Goal: Information Seeking & Learning: Understand process/instructions

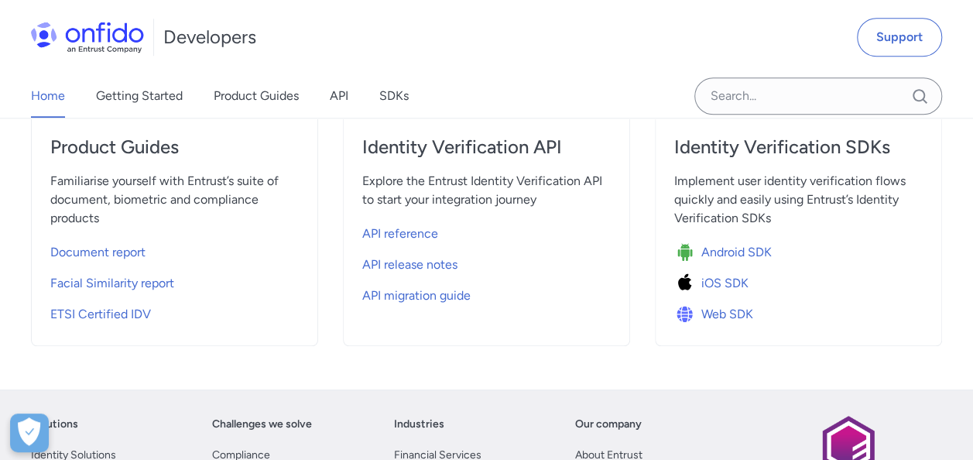
scroll to position [628, 0]
click at [383, 230] on span "API reference" at bounding box center [400, 232] width 76 height 19
select select "http"
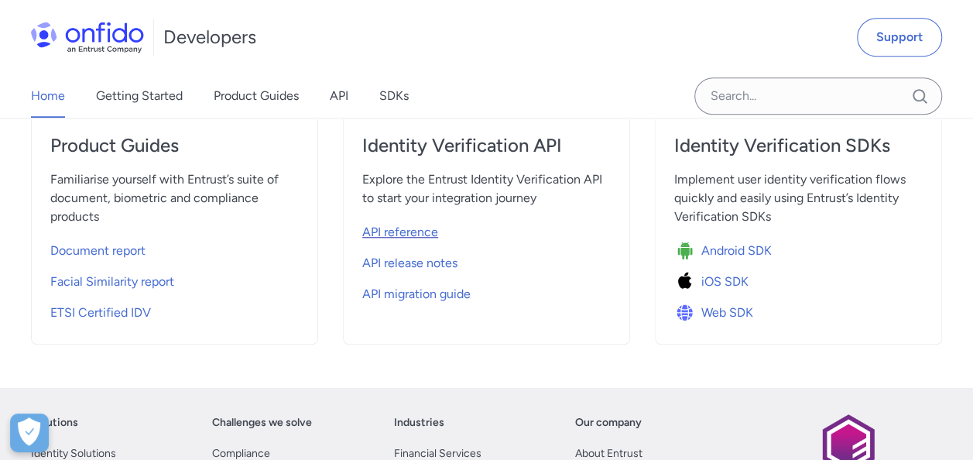
select select "http"
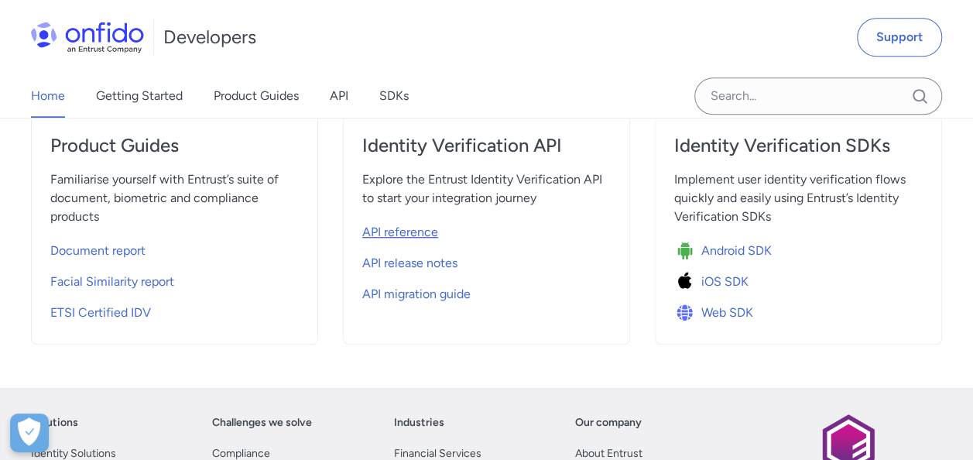
select select "http"
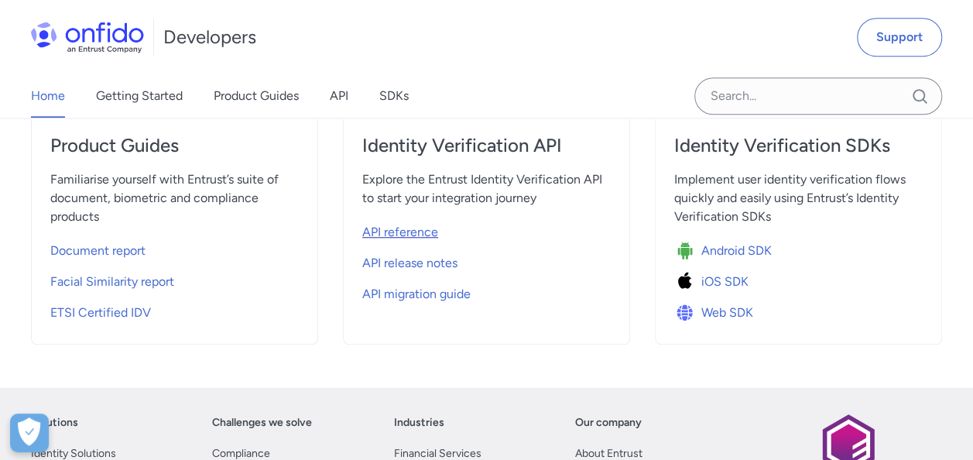
select select "http"
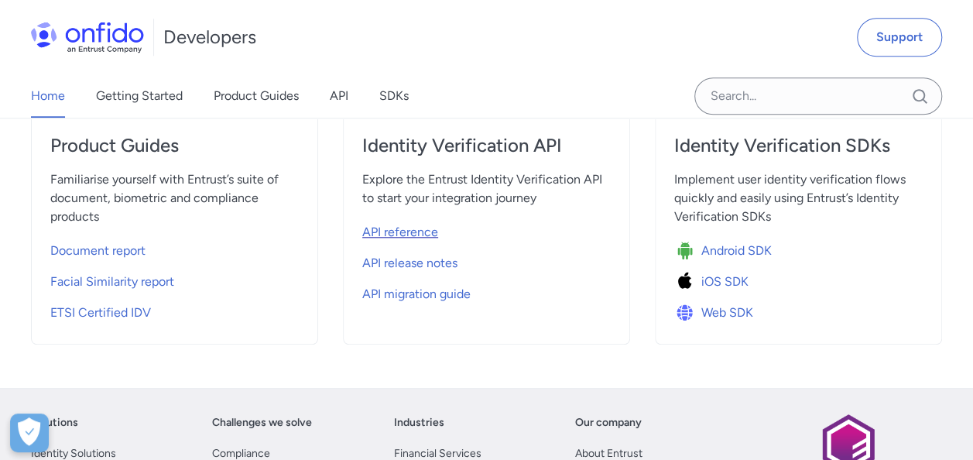
select select "http"
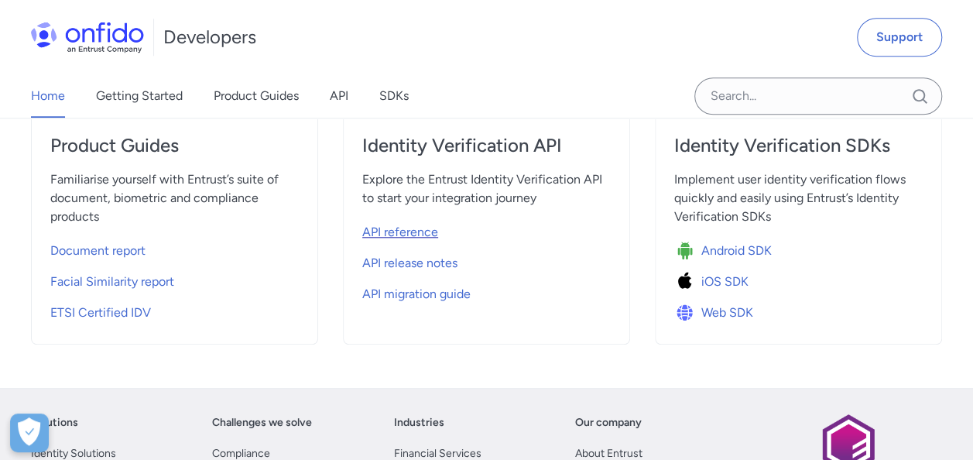
select select "http"
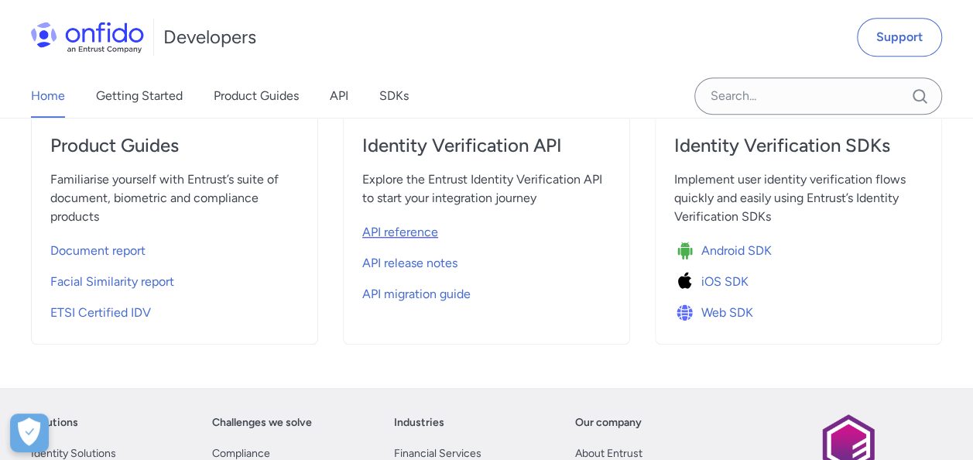
select select "http"
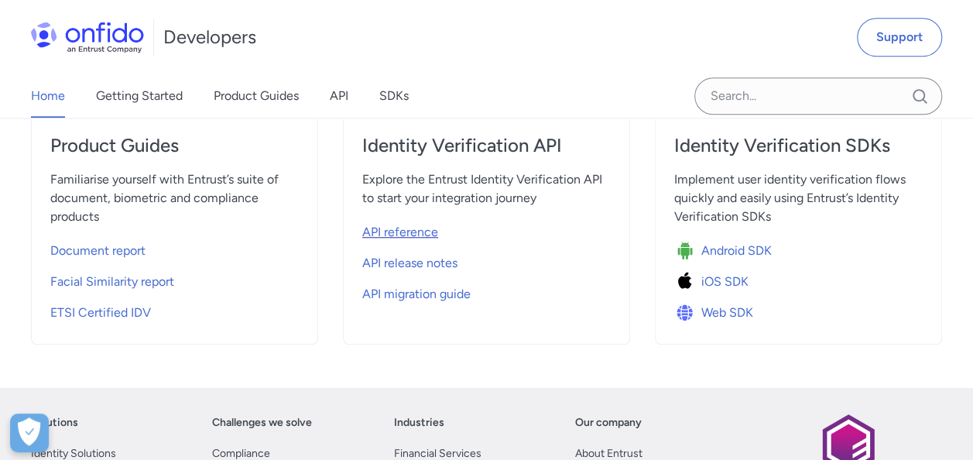
select select "http"
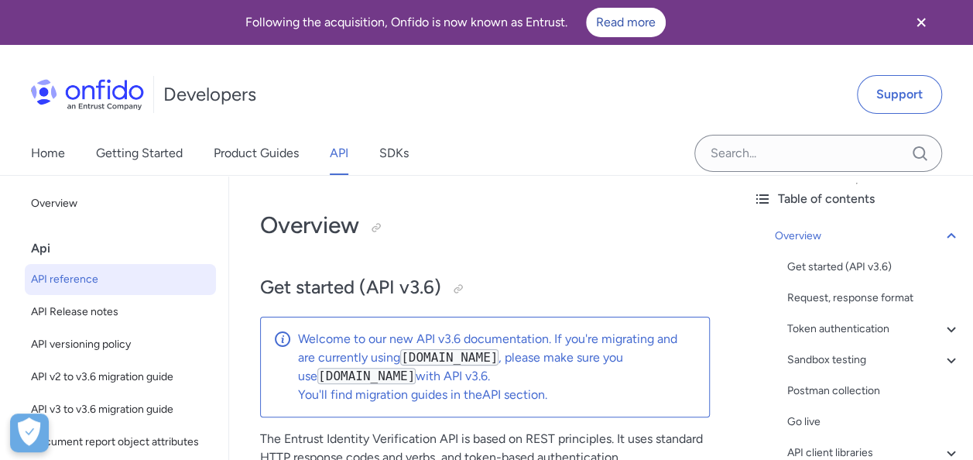
scroll to position [68, 0]
click at [947, 327] on icon at bounding box center [951, 327] width 9 height 5
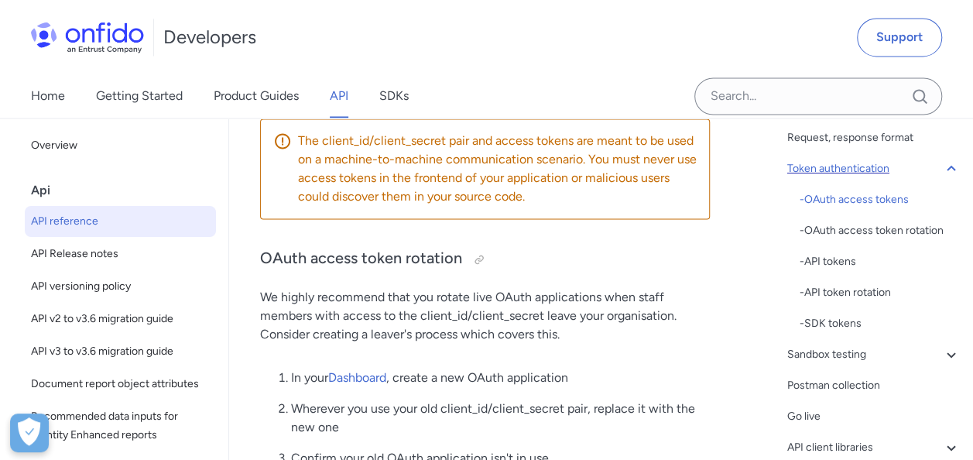
scroll to position [1203, 0]
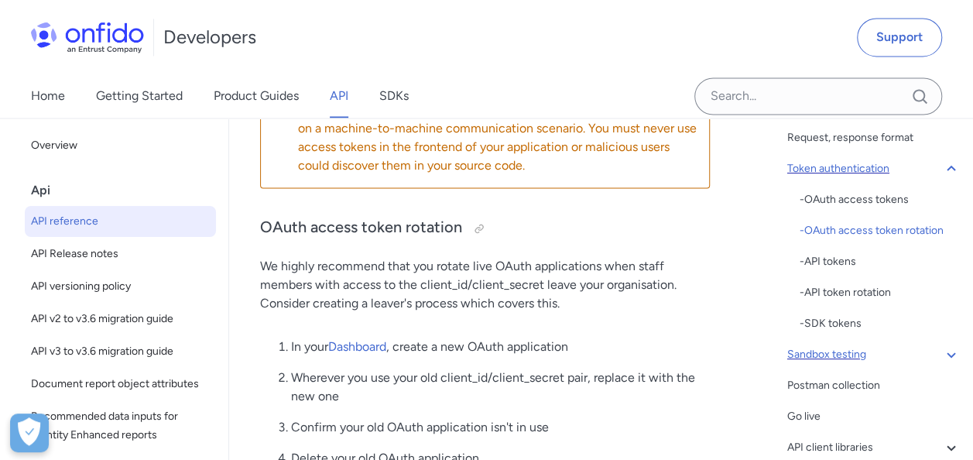
click at [838, 353] on div "Sandbox testing" at bounding box center [874, 354] width 173 height 19
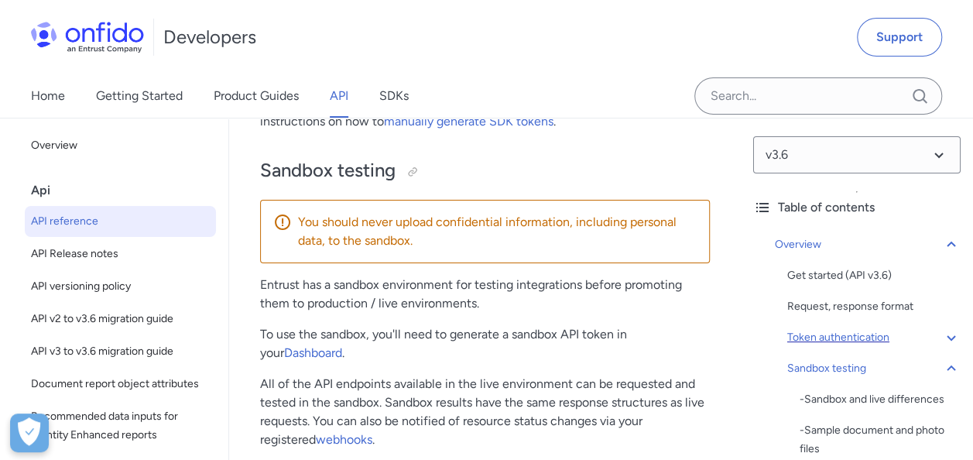
click at [118, 218] on span "API reference" at bounding box center [120, 221] width 179 height 19
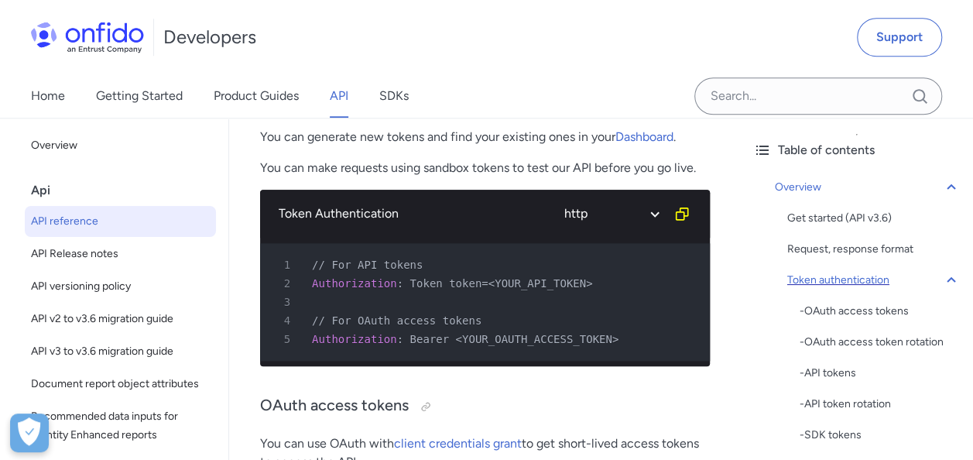
scroll to position [733, 0]
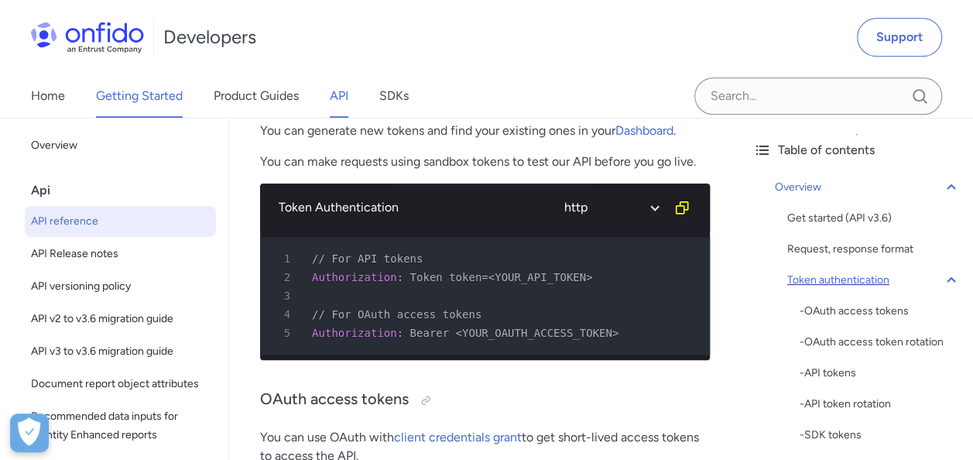
click at [114, 98] on link "Getting Started" at bounding box center [139, 95] width 87 height 43
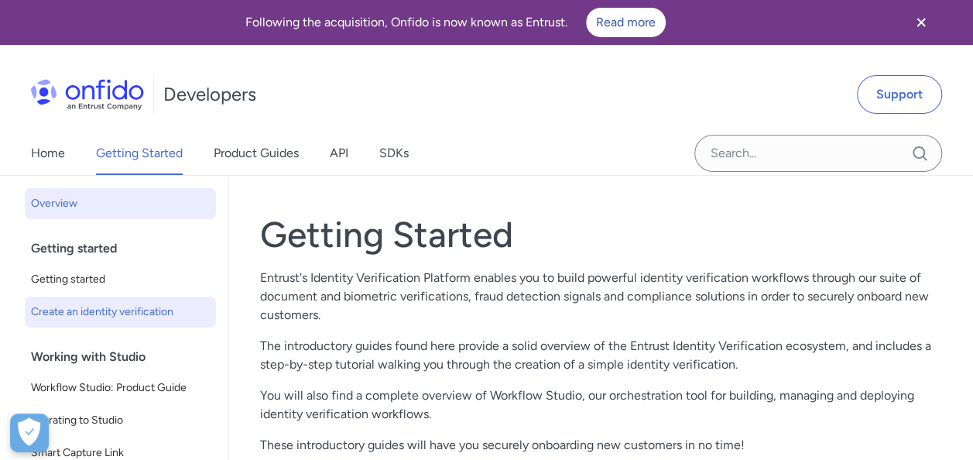
click at [91, 316] on span "Create an identity verification" at bounding box center [120, 312] width 179 height 19
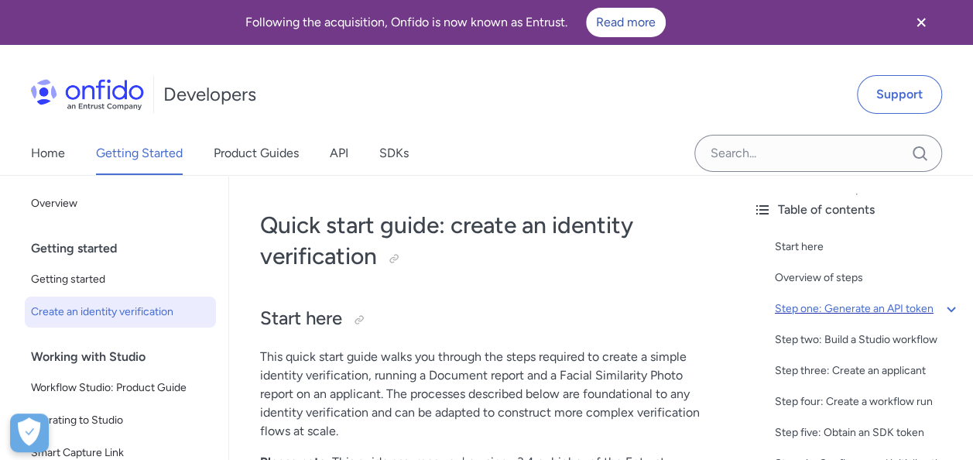
click at [847, 311] on div "Step one: Generate an API token" at bounding box center [868, 309] width 186 height 19
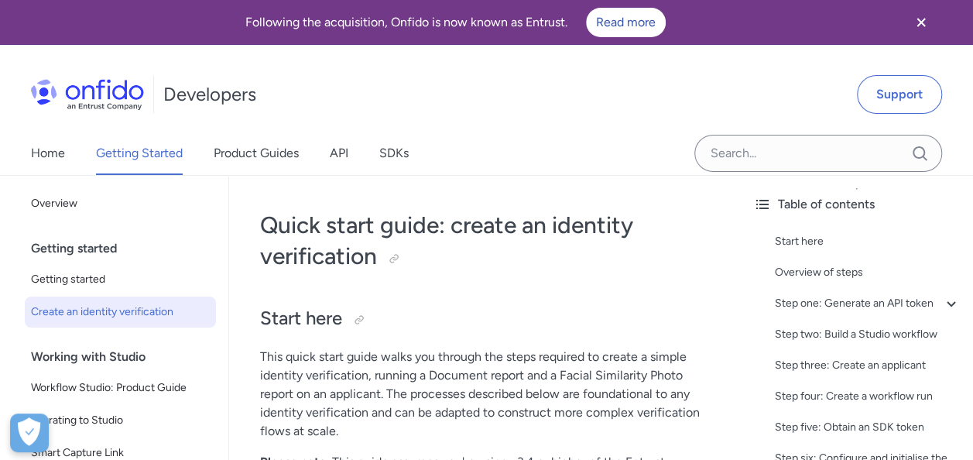
click at [77, 245] on div "Getting started" at bounding box center [126, 248] width 191 height 31
click at [93, 249] on div "Getting started" at bounding box center [126, 248] width 191 height 31
click at [82, 273] on span "Getting started" at bounding box center [120, 279] width 179 height 19
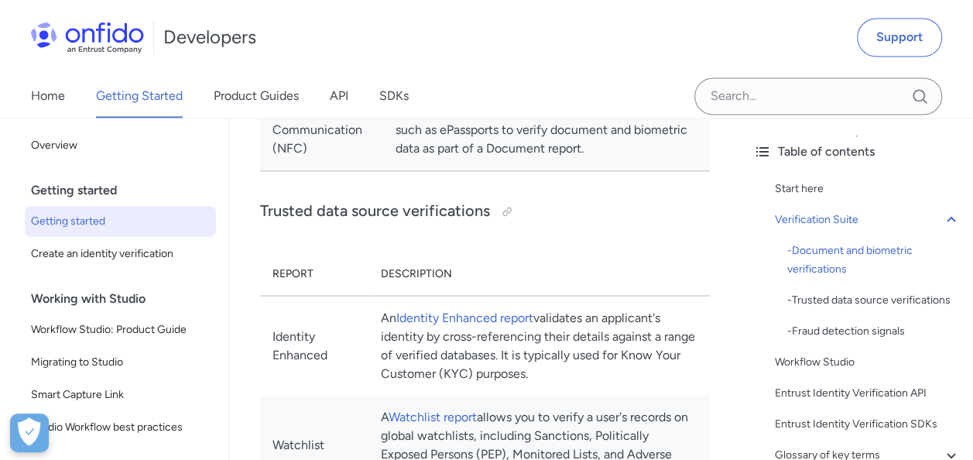
scroll to position [1290, 0]
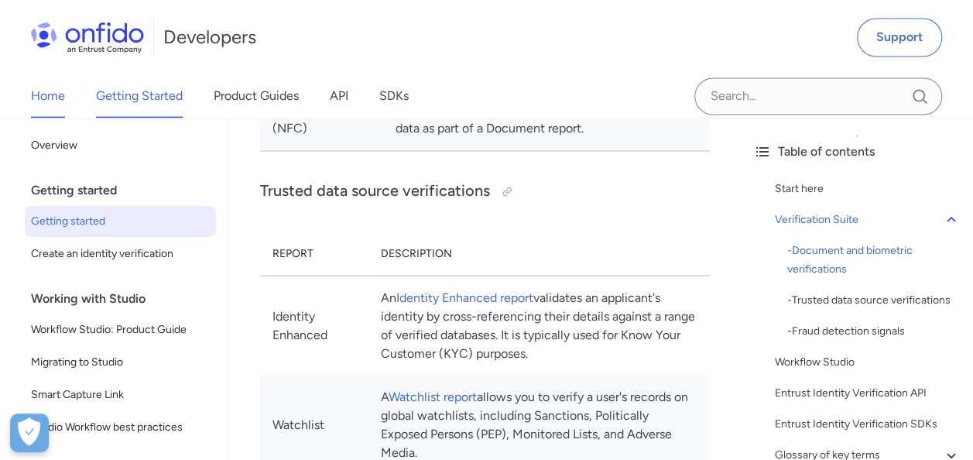
click at [50, 95] on link "Home" at bounding box center [48, 95] width 34 height 43
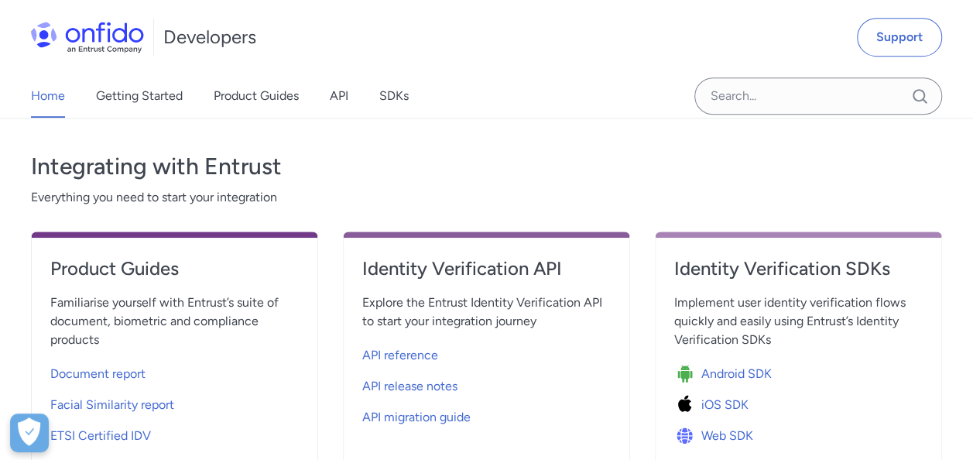
scroll to position [513, 0]
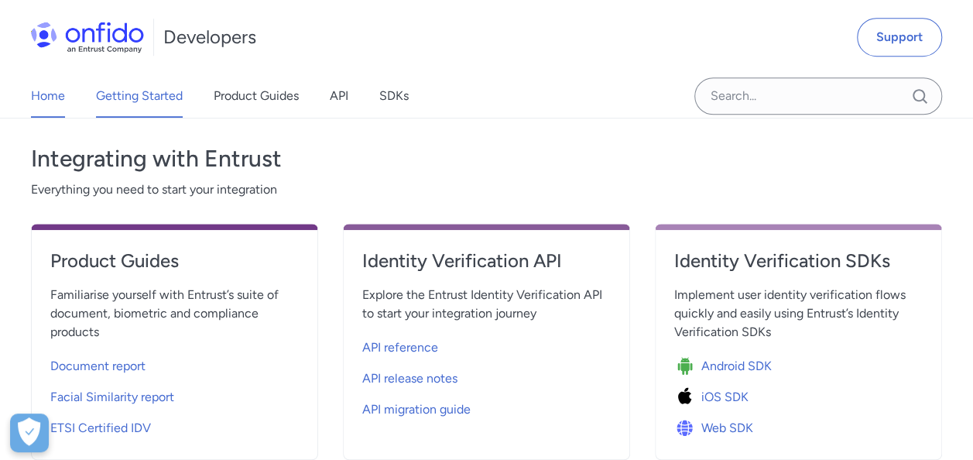
click at [139, 101] on link "Getting Started" at bounding box center [139, 95] width 87 height 43
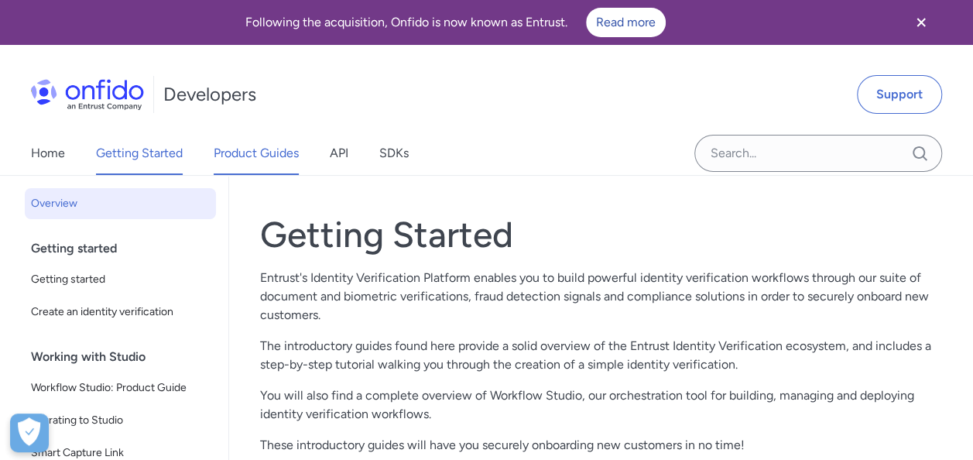
click at [278, 152] on link "Product Guides" at bounding box center [256, 153] width 85 height 43
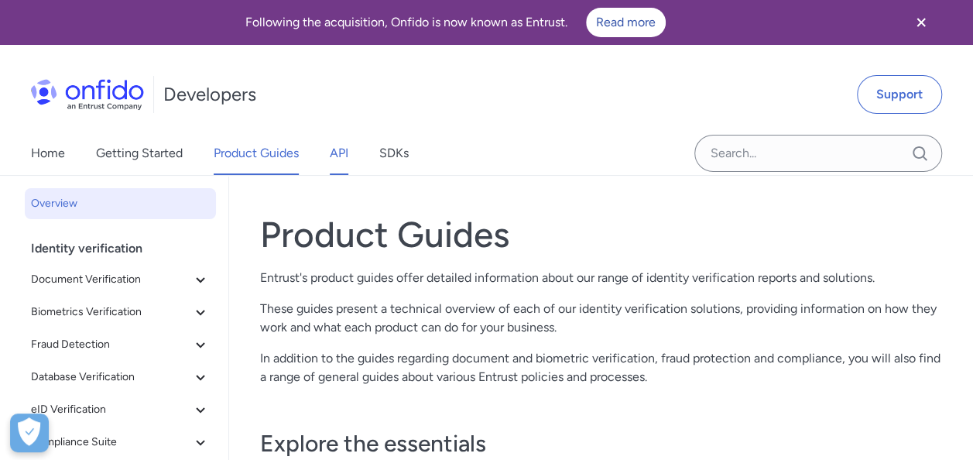
click at [335, 155] on link "API" at bounding box center [339, 153] width 19 height 43
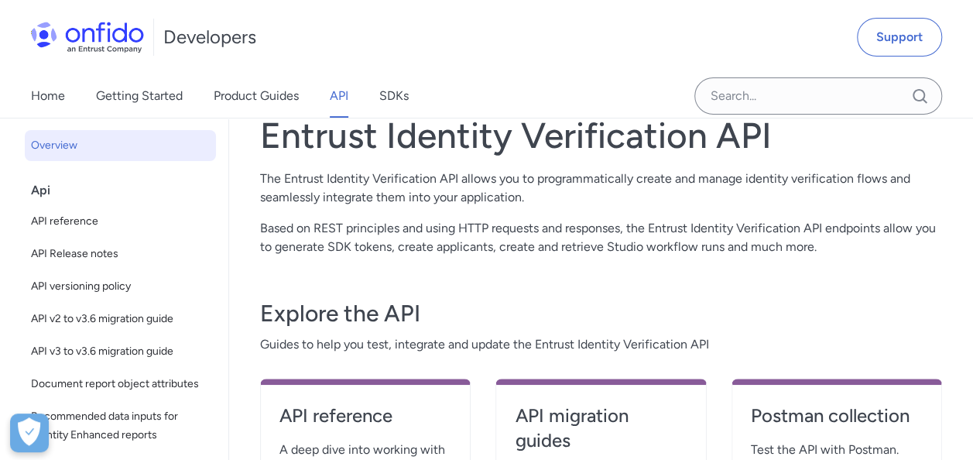
scroll to position [98, 0]
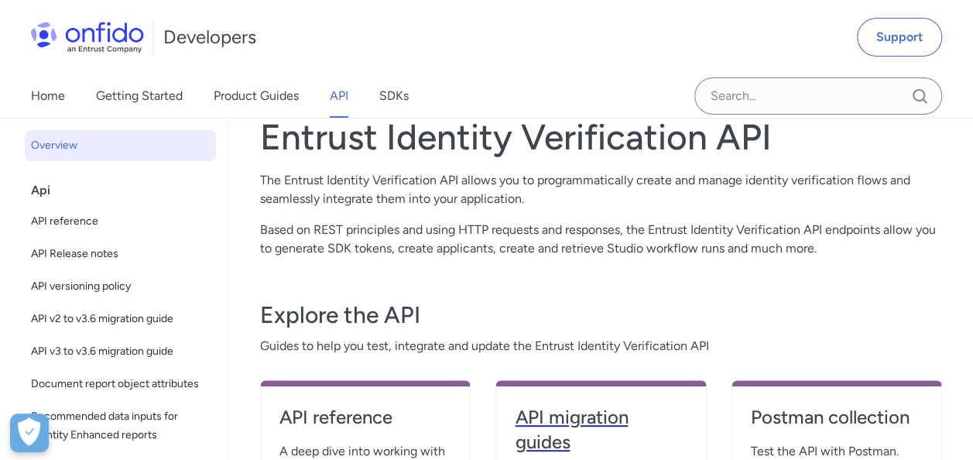
click at [578, 423] on h4 "API migration guides" at bounding box center [601, 430] width 172 height 50
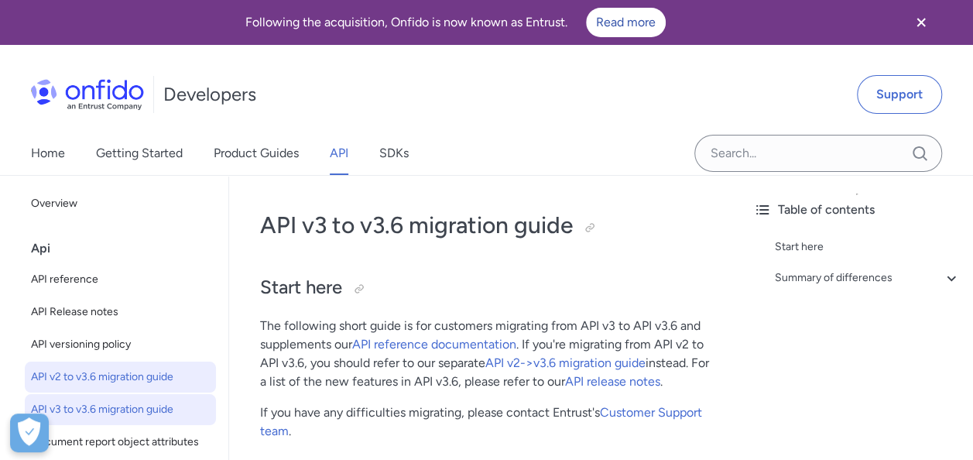
click at [149, 365] on link "API v2 to v3.6 migration guide" at bounding box center [120, 377] width 191 height 31
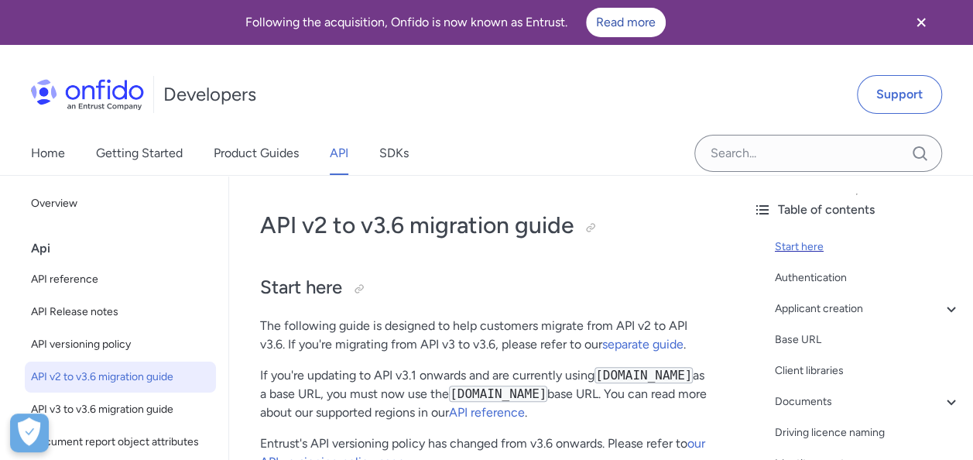
click at [803, 244] on div "Start here" at bounding box center [868, 247] width 186 height 19
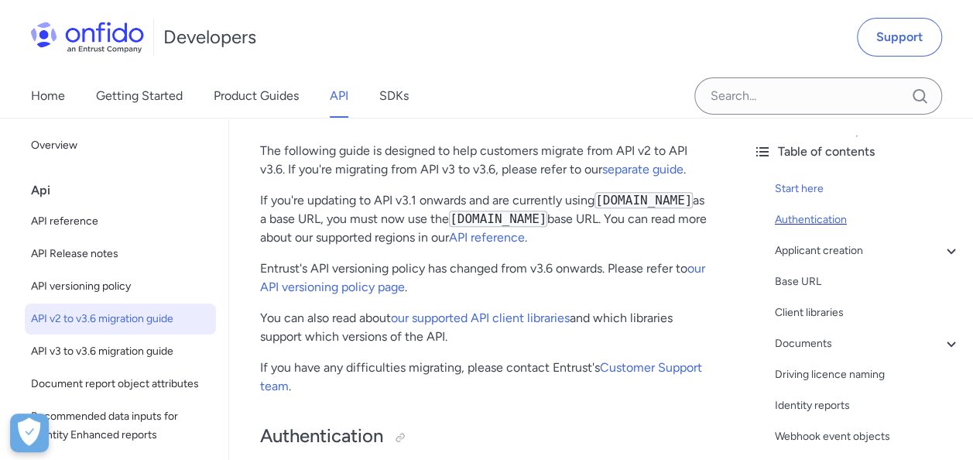
click at [818, 220] on div "Authentication" at bounding box center [868, 220] width 186 height 19
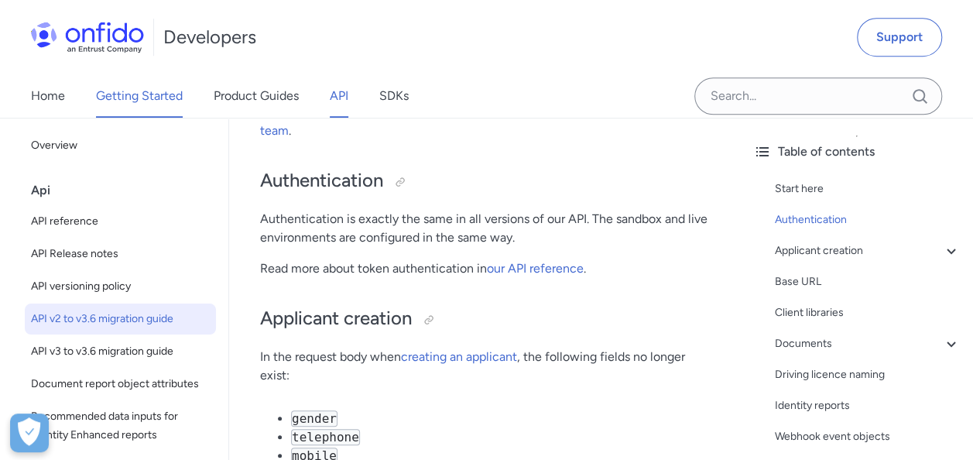
click at [101, 91] on link "Getting Started" at bounding box center [139, 95] width 87 height 43
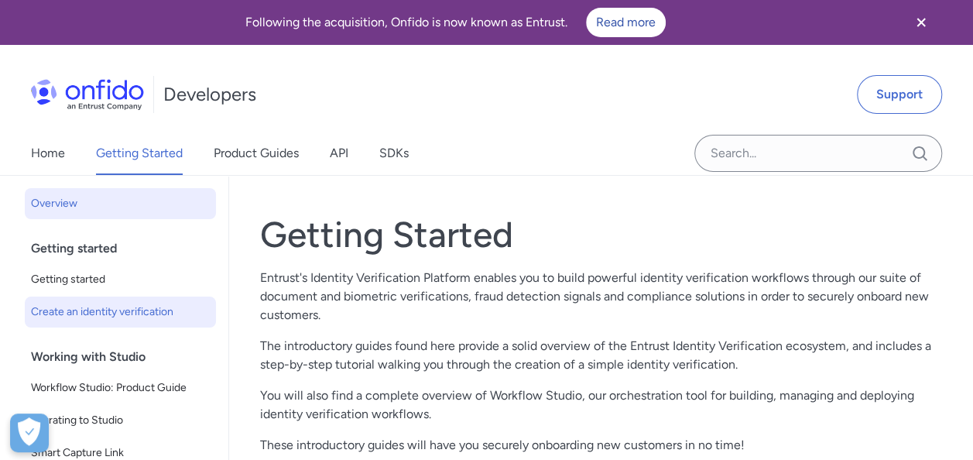
click at [118, 313] on span "Create an identity verification" at bounding box center [120, 312] width 179 height 19
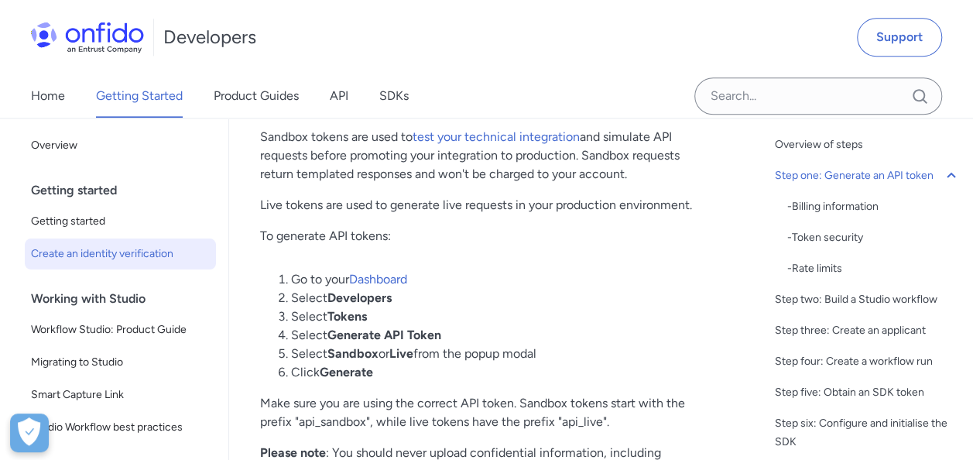
scroll to position [1022, 0]
